Goal: Navigation & Orientation: Find specific page/section

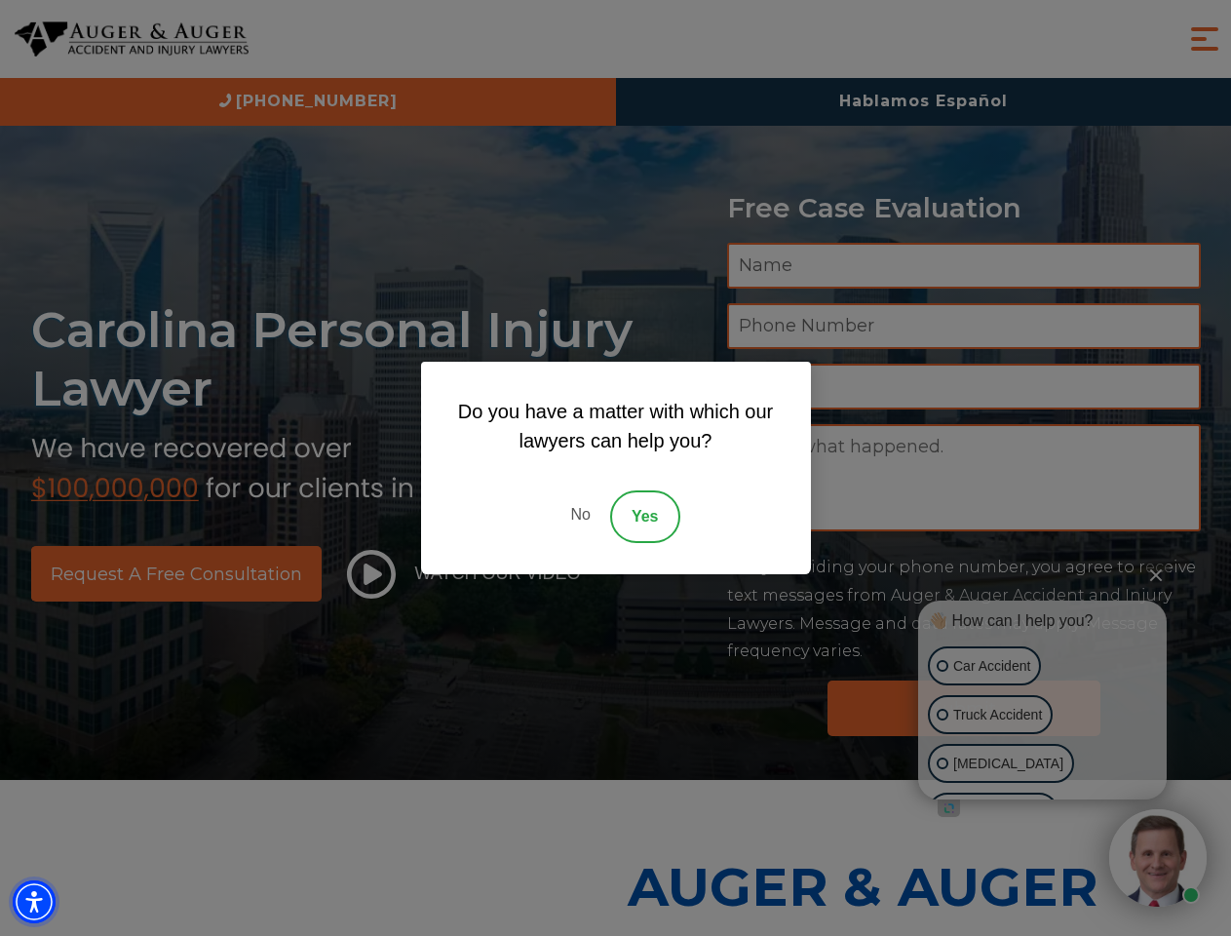
click at [34, 902] on img "Accessibility Menu" at bounding box center [34, 901] width 43 height 43
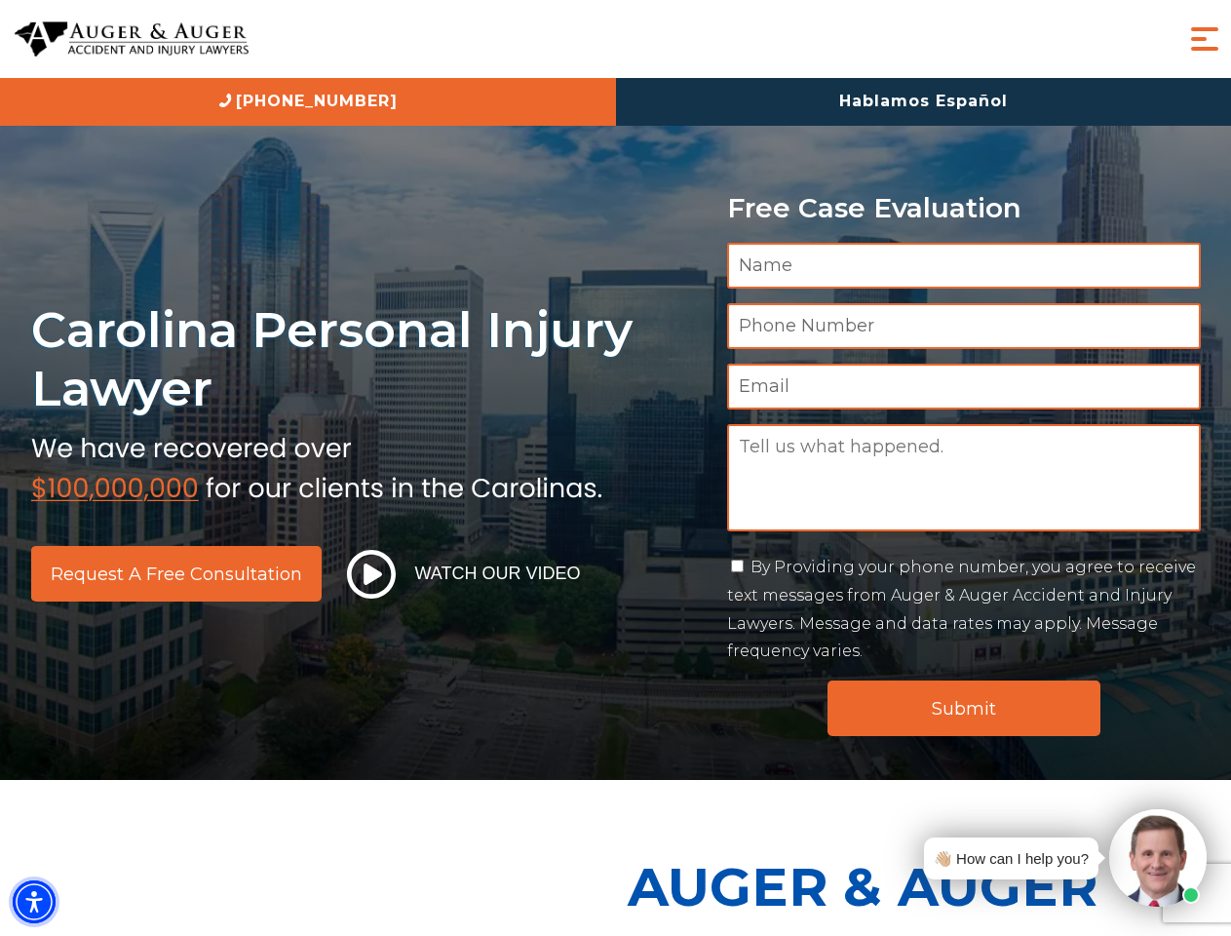
click at [34, 902] on img "Accessibility Menu" at bounding box center [34, 901] width 43 height 43
